Goal: Find specific page/section: Find specific page/section

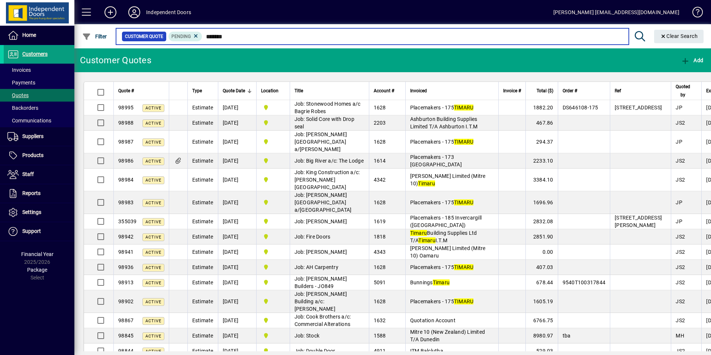
type input "********"
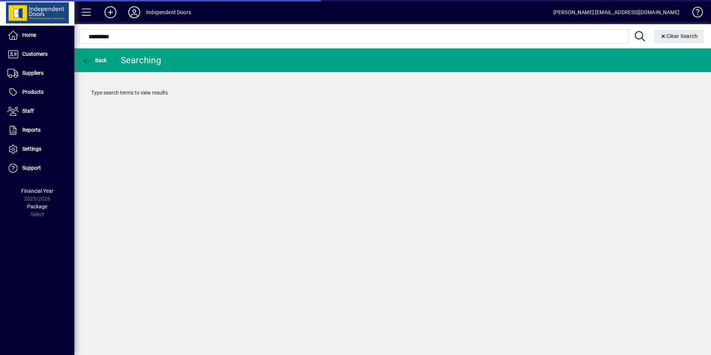
click at [112, 37] on input "*********" at bounding box center [354, 36] width 538 height 9
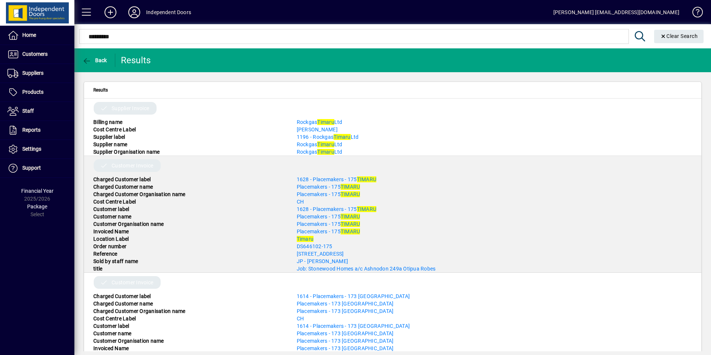
type input "*********"
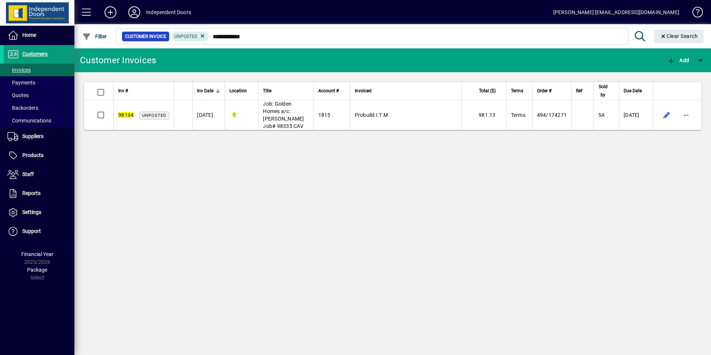
type input "**********"
